Goal: Consume media (video, audio)

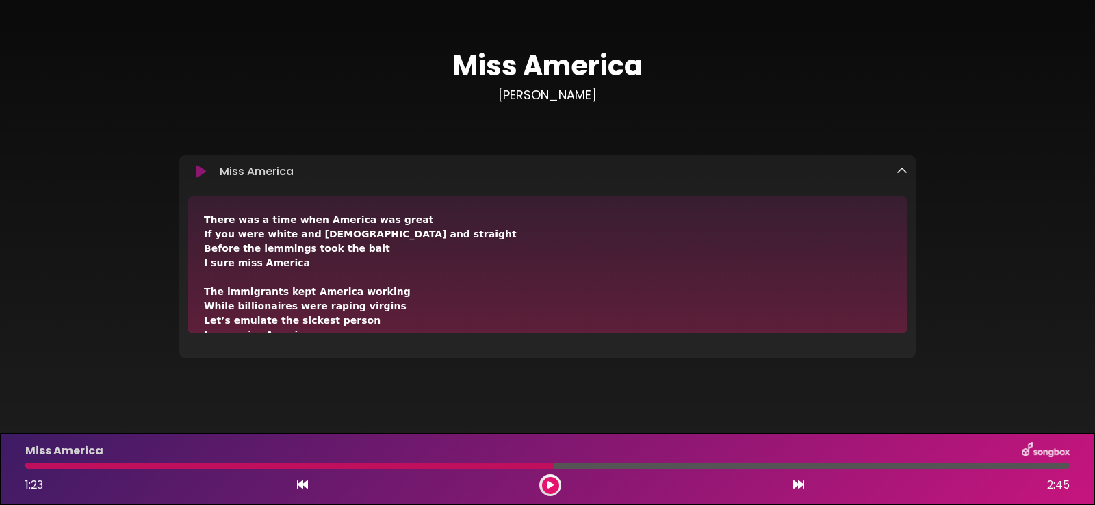
click at [196, 168] on icon at bounding box center [201, 172] width 10 height 14
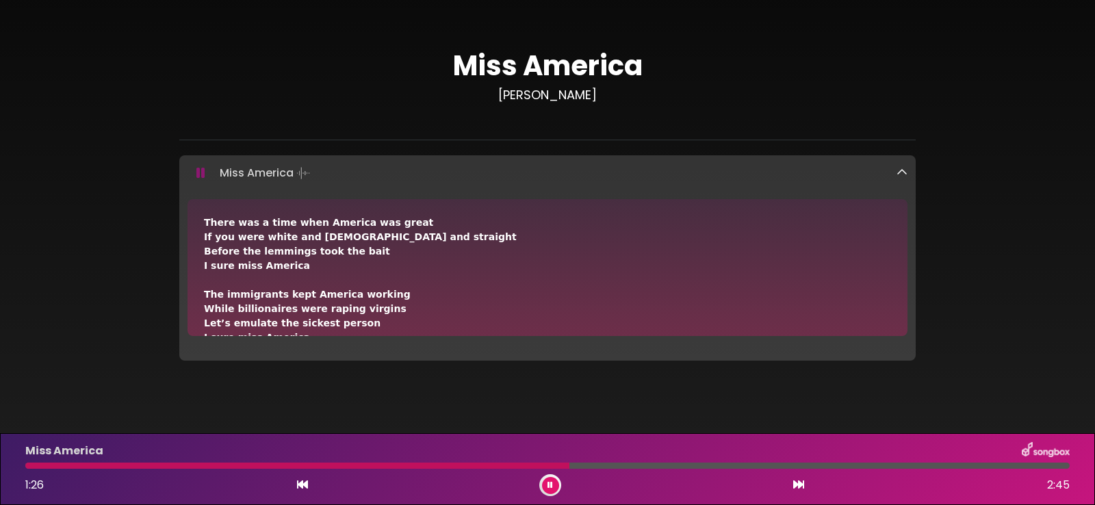
click at [304, 481] on icon at bounding box center [302, 484] width 11 height 11
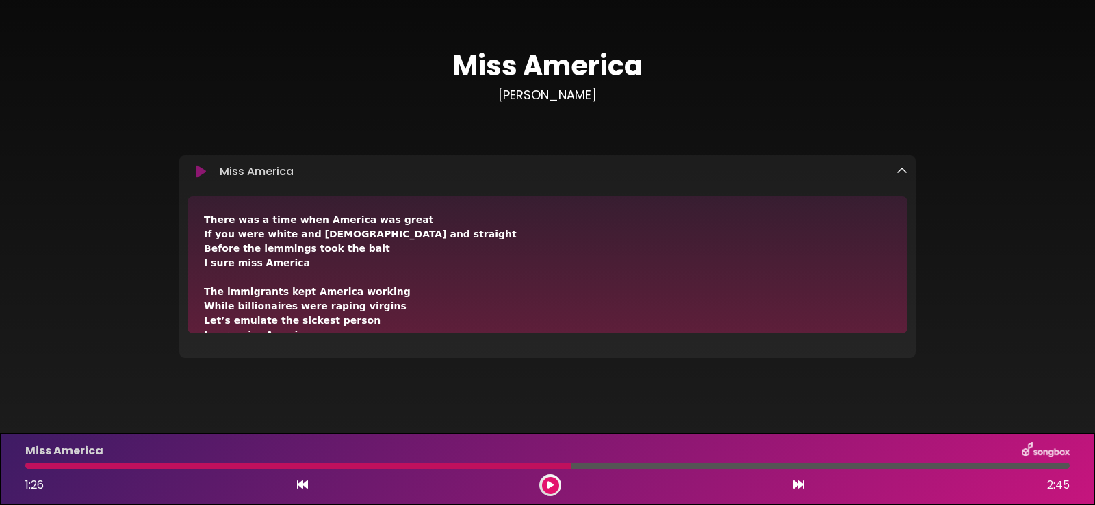
click at [304, 480] on icon at bounding box center [302, 484] width 11 height 11
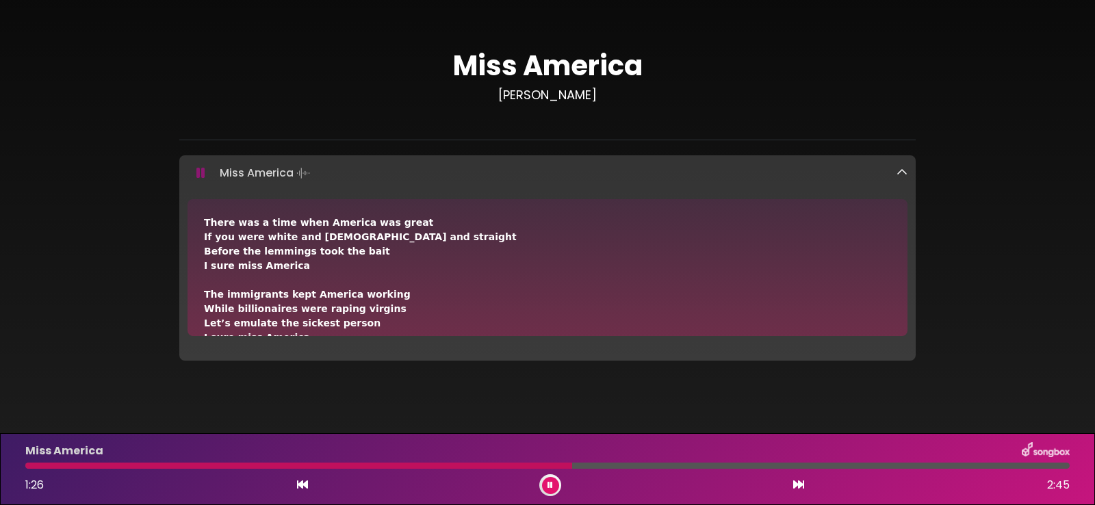
click at [300, 482] on icon at bounding box center [302, 484] width 11 height 11
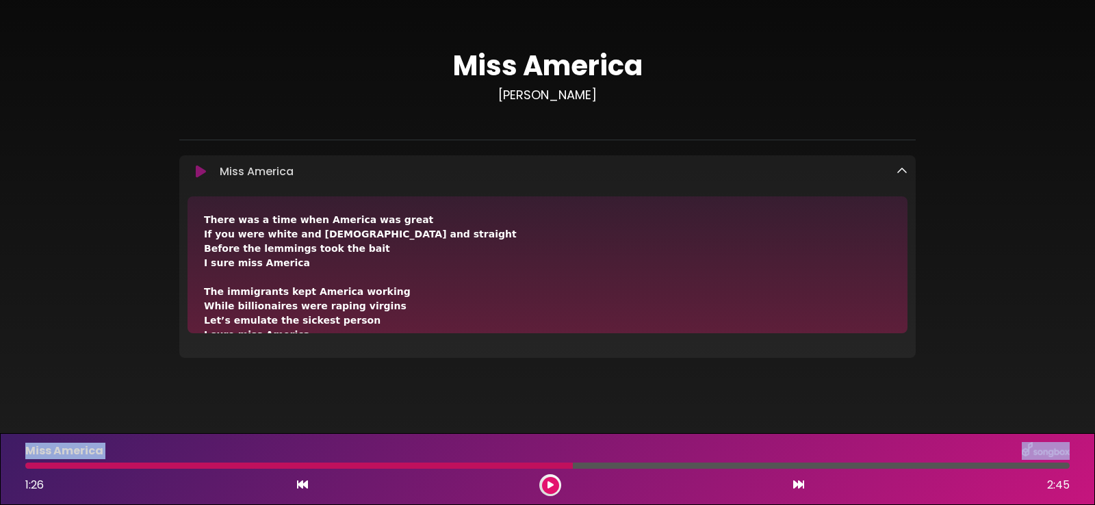
drag, startPoint x: 572, startPoint y: 465, endPoint x: 142, endPoint y: 444, distance: 430.9
click at [142, 444] on div "Miss America 1:26 2:45" at bounding box center [547, 469] width 1061 height 54
click at [26, 467] on div at bounding box center [298, 466] width 547 height 6
click at [27, 466] on div at bounding box center [298, 466] width 547 height 6
click at [28, 465] on div at bounding box center [298, 466] width 547 height 6
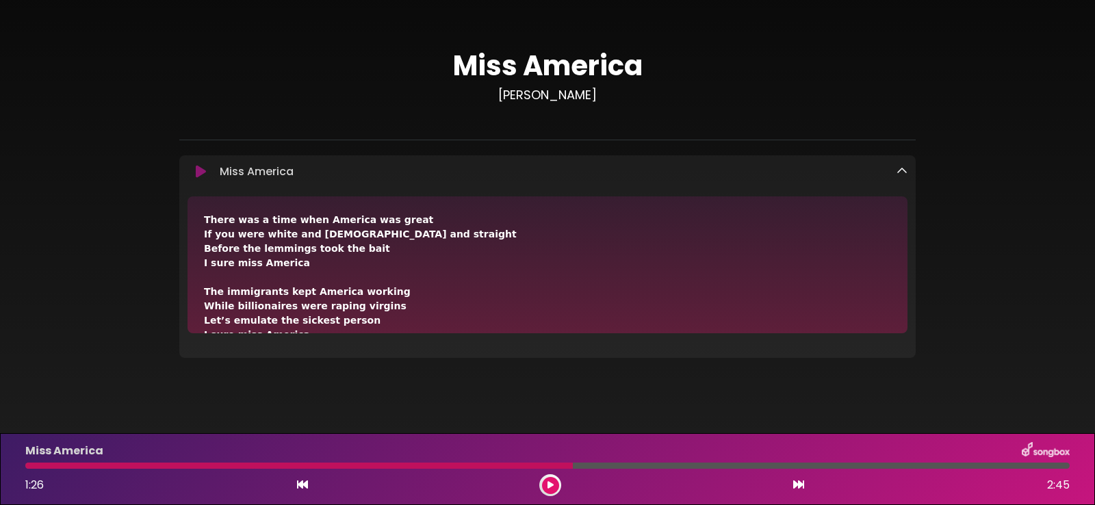
click at [28, 465] on div at bounding box center [298, 466] width 547 height 6
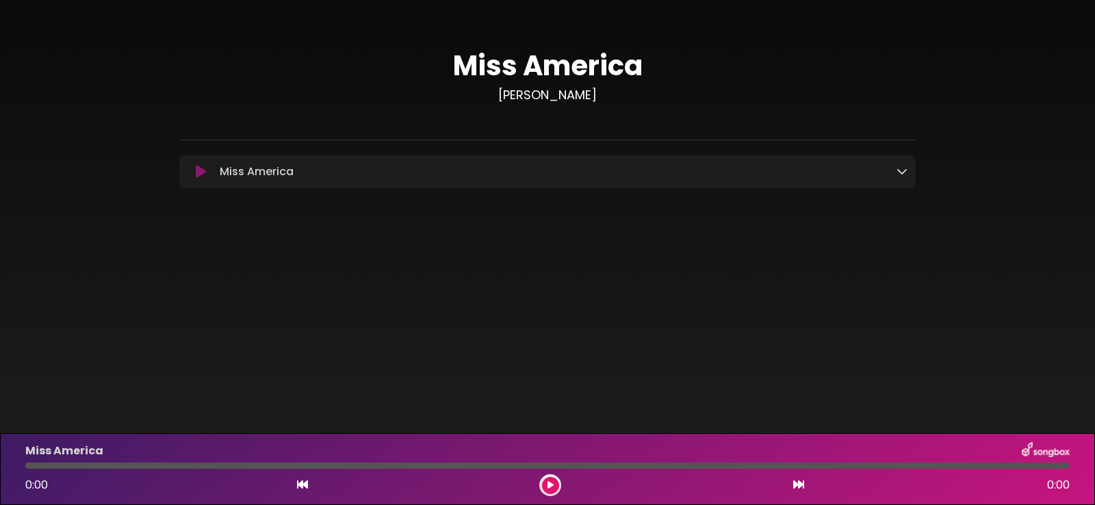
click at [558, 482] on button at bounding box center [550, 485] width 17 height 17
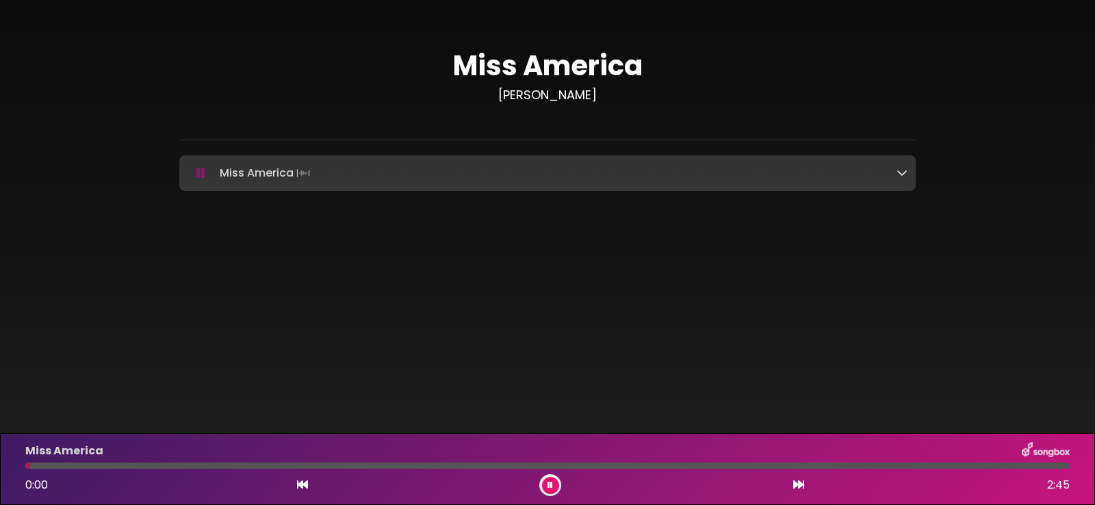
click at [902, 170] on icon at bounding box center [901, 172] width 11 height 11
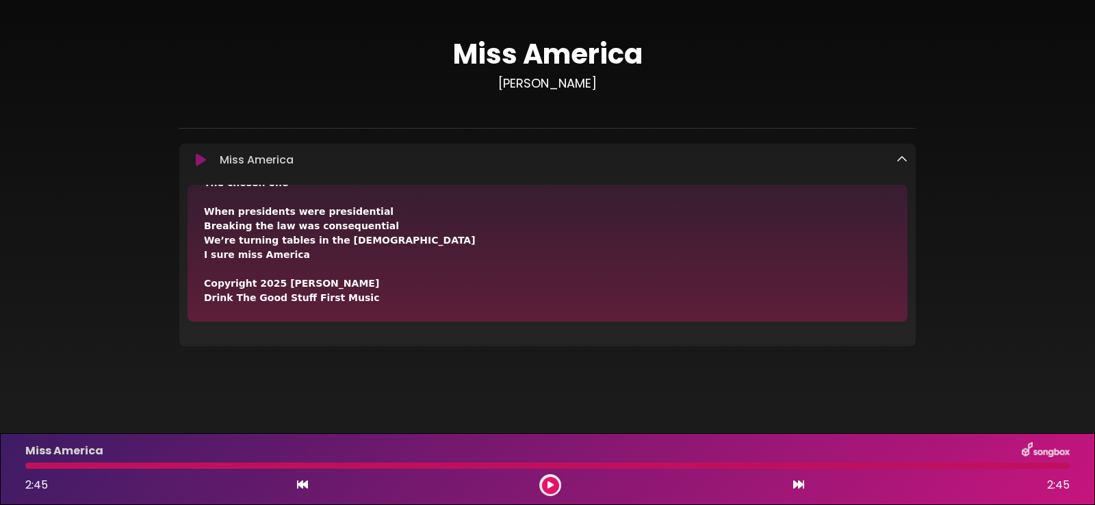
scroll to position [12, 0]
